Goal: Find specific page/section: Find specific page/section

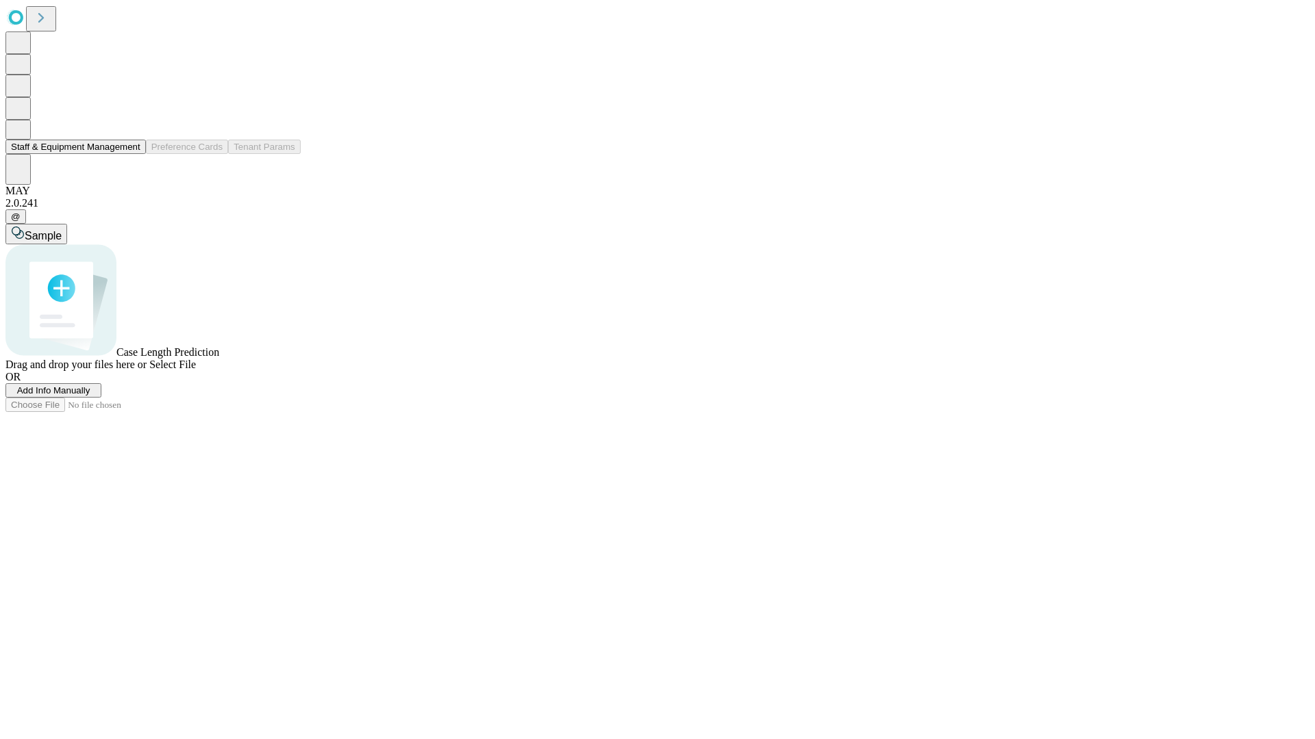
click at [131, 154] on button "Staff & Equipment Management" at bounding box center [75, 147] width 140 height 14
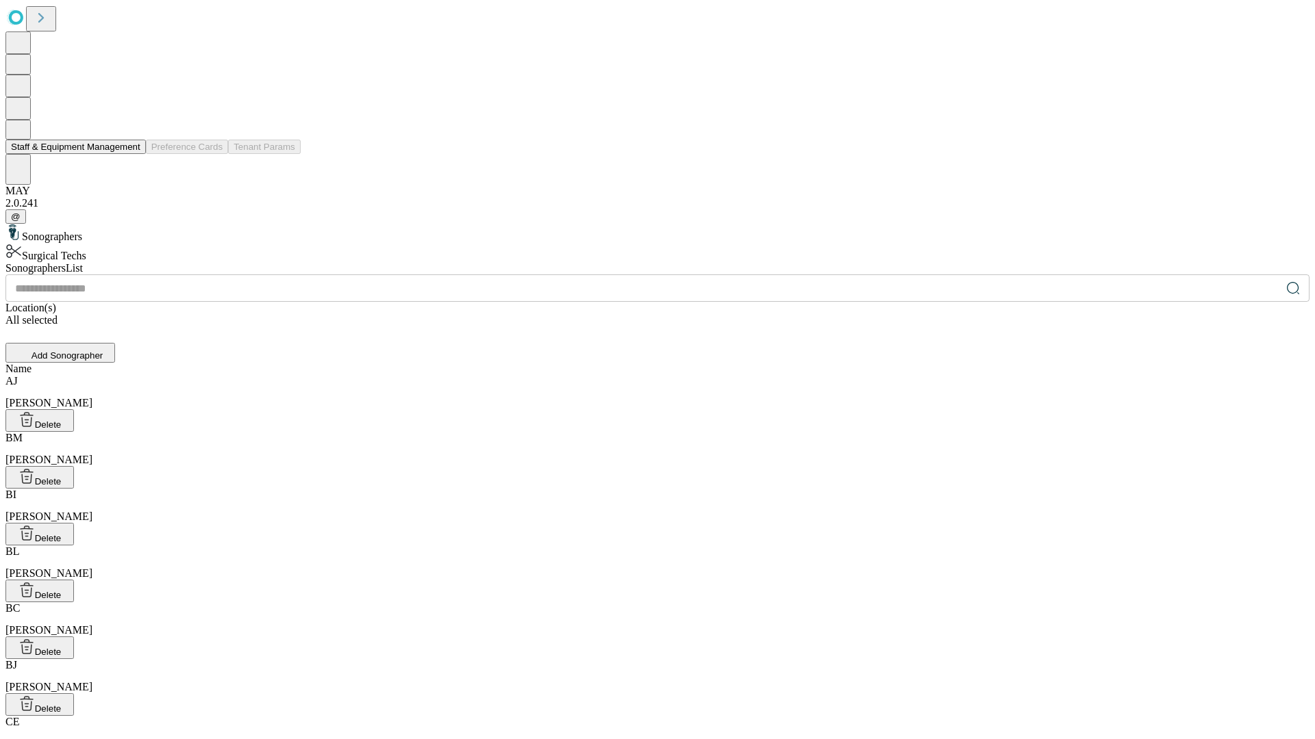
click at [131, 154] on button "Staff & Equipment Management" at bounding box center [75, 147] width 140 height 14
